Goal: Transaction & Acquisition: Purchase product/service

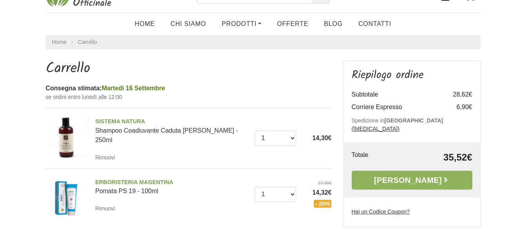
scroll to position [39, 0]
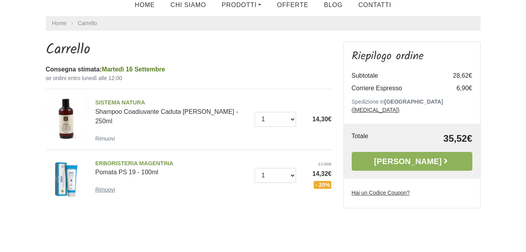
click at [107, 188] on small "Rimuovi" at bounding box center [105, 189] width 20 height 6
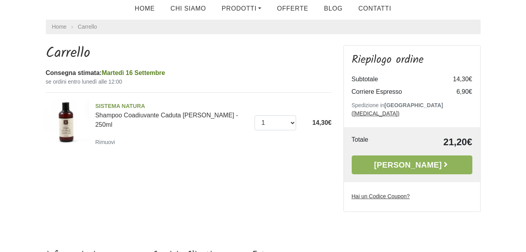
click at [390, 193] on u "Hai un Codice Coupon?" at bounding box center [381, 196] width 58 height 6
click at [0, 0] on input "Hai un Codice Coupon?" at bounding box center [0, 0] width 0 height 0
type input "aRMONIA10"
